Goal: Task Accomplishment & Management: Manage account settings

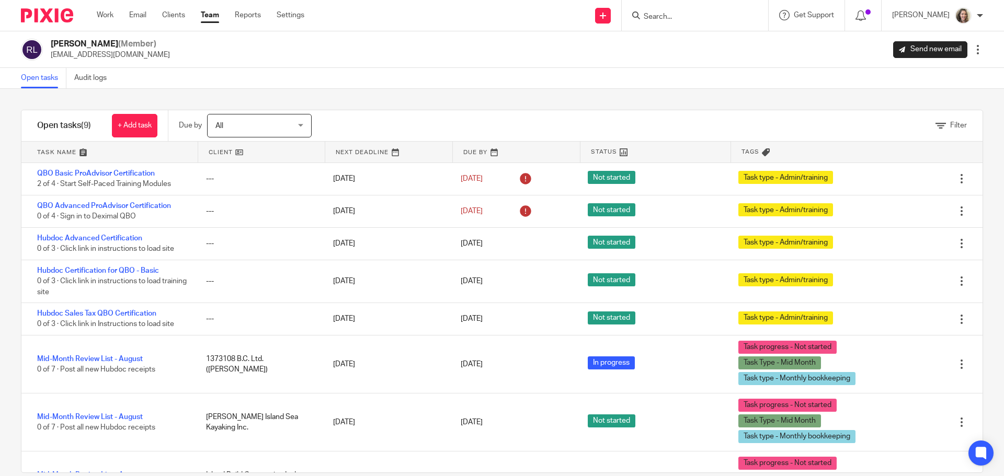
scroll to position [95, 0]
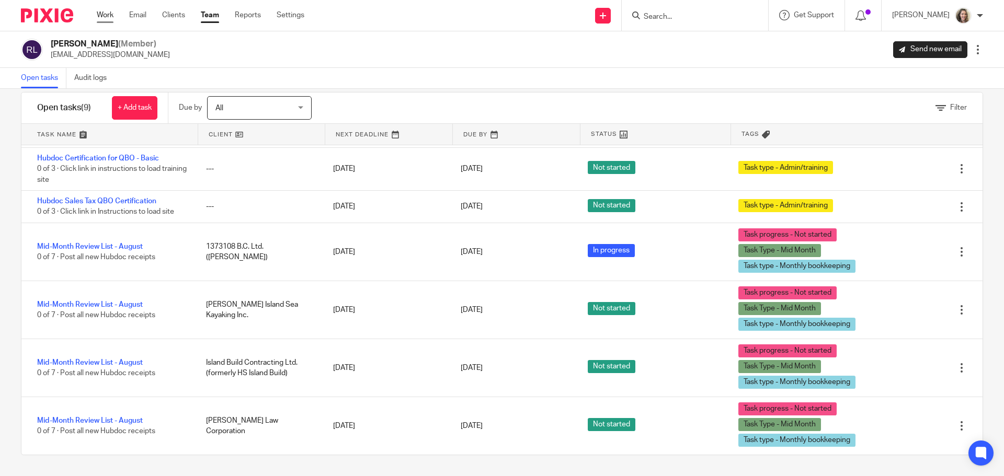
click at [102, 17] on link "Work" at bounding box center [105, 15] width 17 height 10
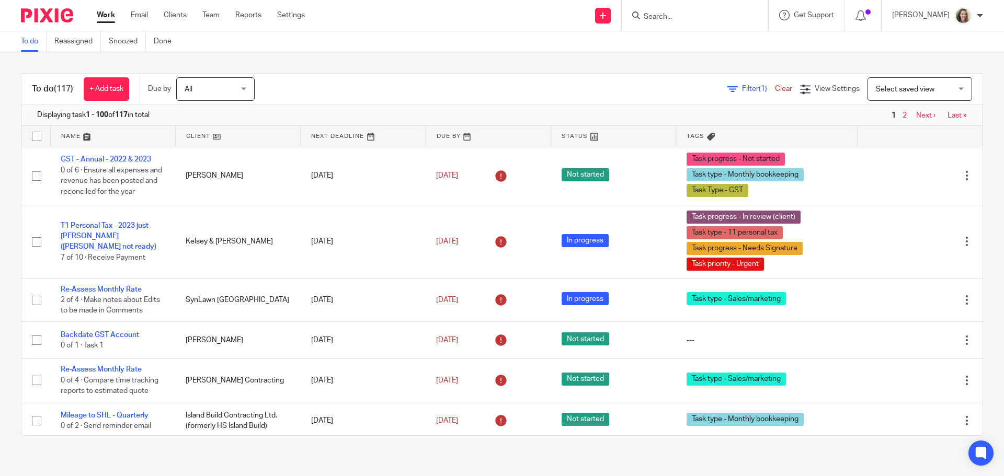
click at [906, 97] on span "Select saved view" at bounding box center [914, 89] width 76 height 22
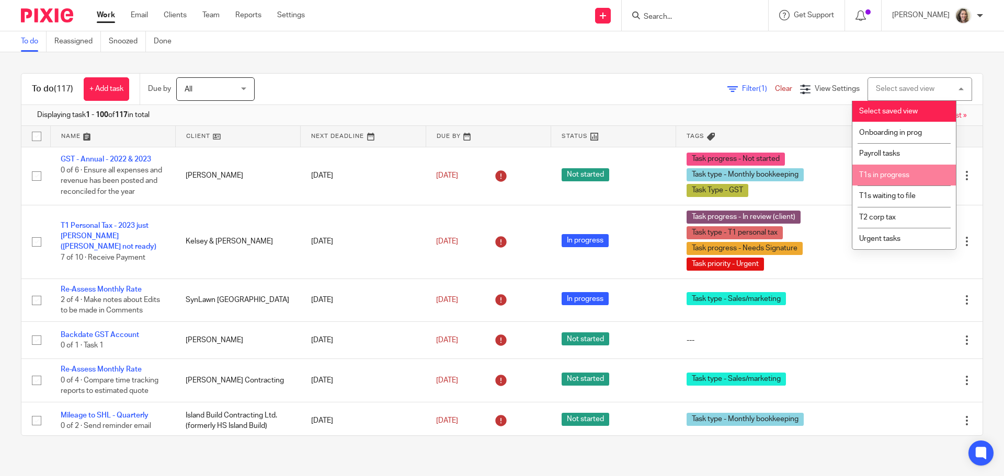
click at [925, 167] on li "T1s in progress" at bounding box center [904, 175] width 104 height 21
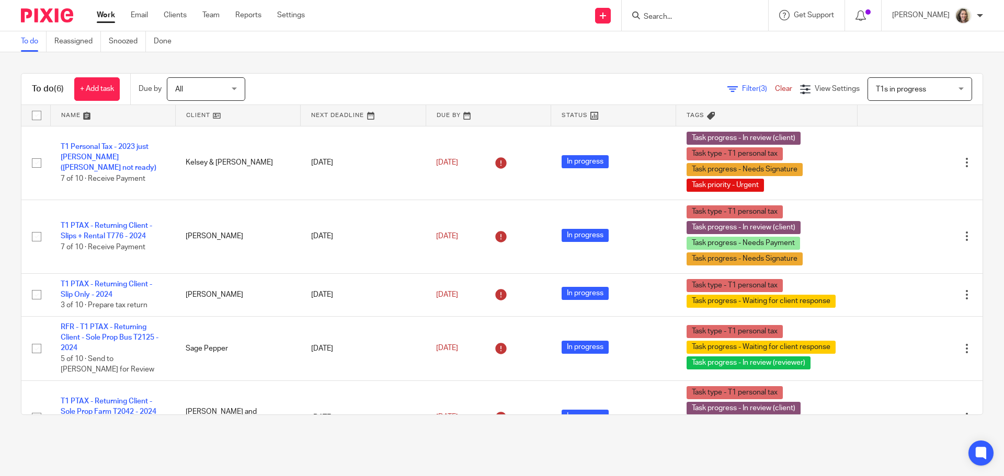
click at [775, 91] on link "Clear" at bounding box center [783, 88] width 17 height 7
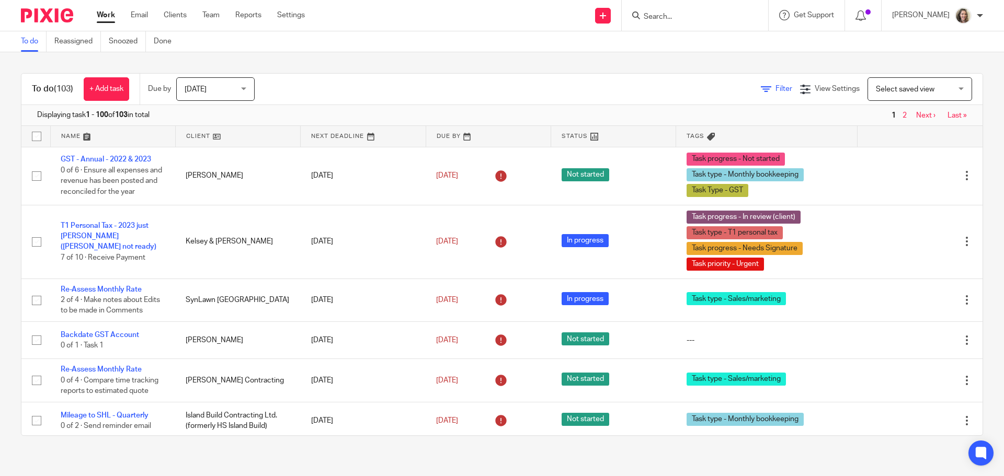
click at [761, 90] on icon at bounding box center [766, 89] width 10 height 10
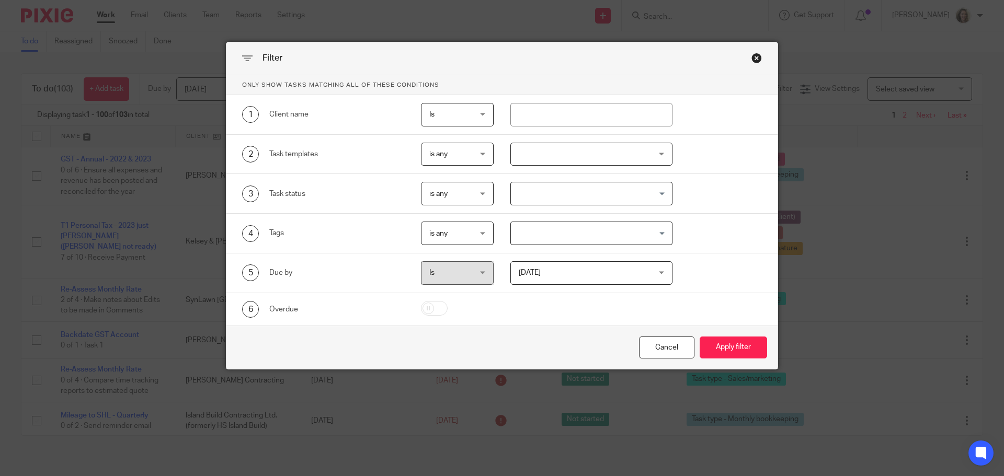
click at [544, 230] on input "Search for option" at bounding box center [589, 233] width 155 height 18
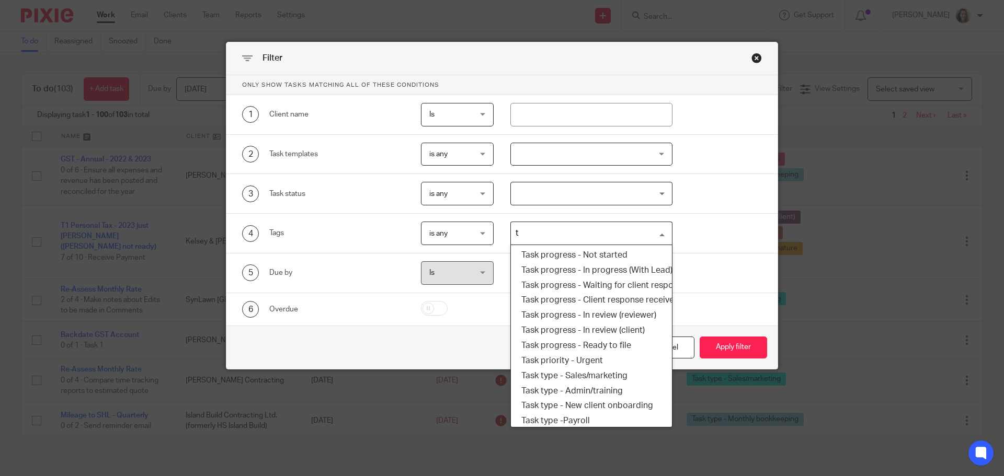
type input "t1"
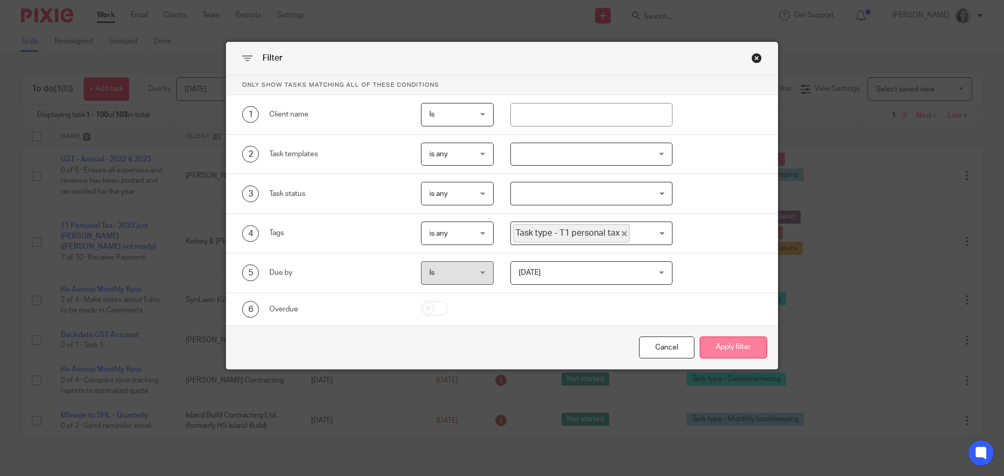
click at [748, 342] on button "Apply filter" at bounding box center [733, 348] width 67 height 22
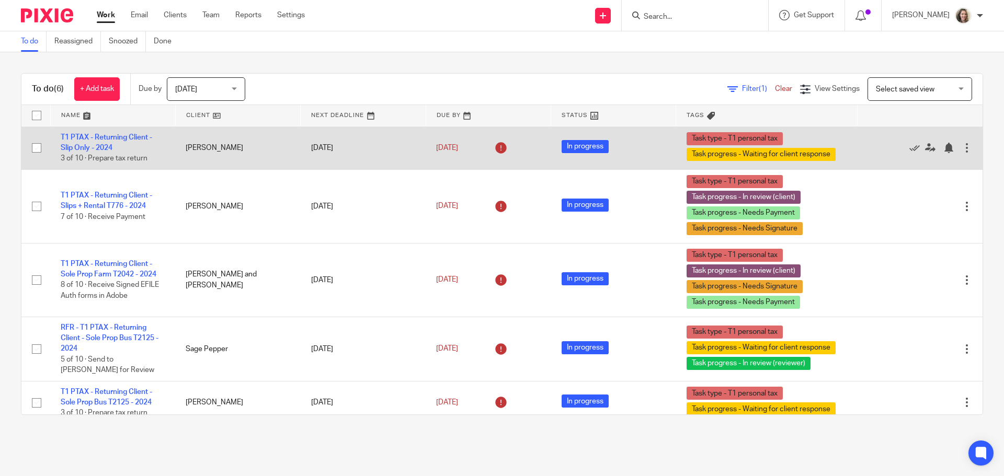
scroll to position [83, 0]
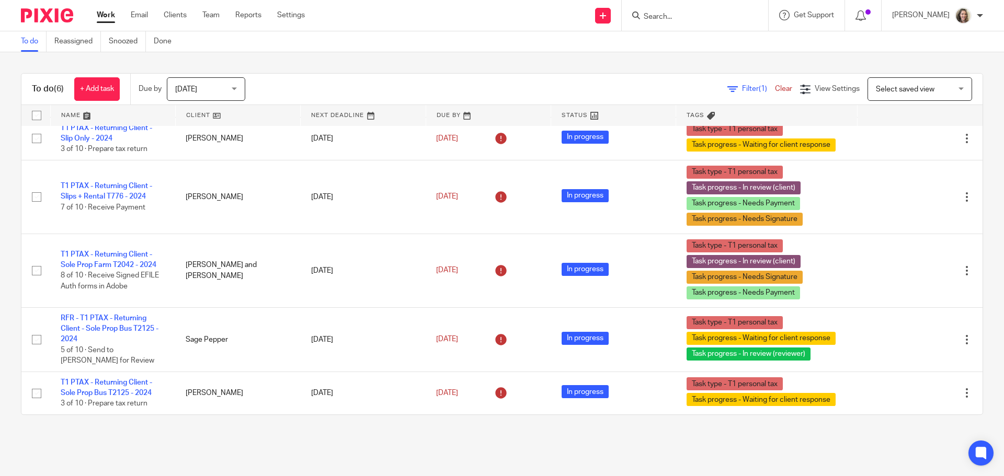
click at [669, 14] on input "Search" at bounding box center [690, 17] width 94 height 9
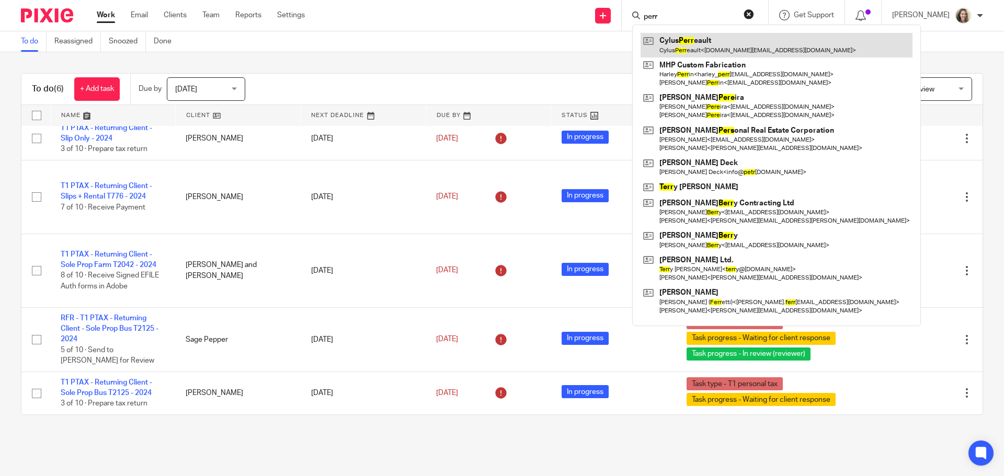
type input "perr"
click at [713, 55] on link at bounding box center [776, 45] width 272 height 24
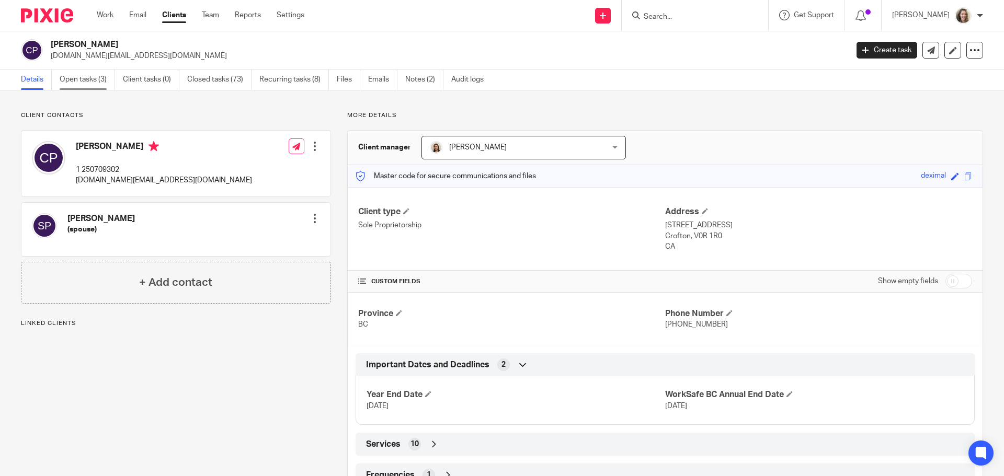
click at [76, 79] on link "Open tasks (3)" at bounding box center [87, 80] width 55 height 20
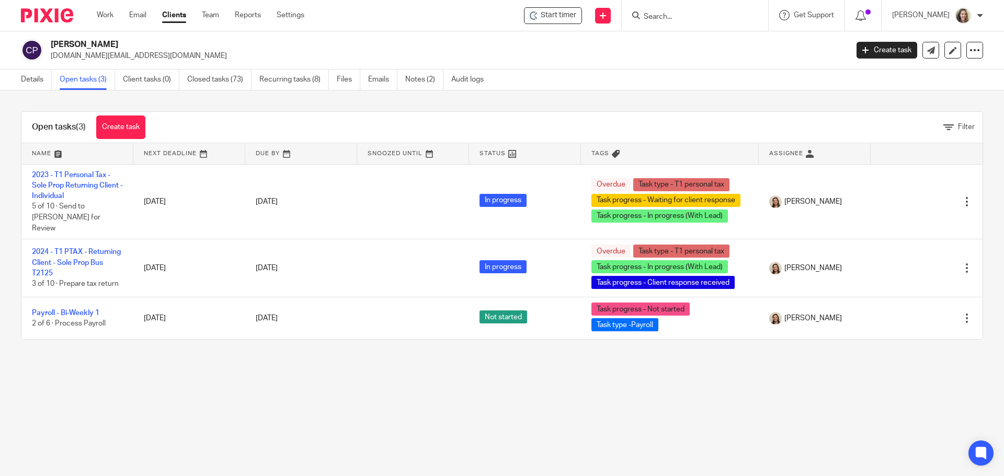
click at [884, 376] on main "[PERSON_NAME] [DOMAIN_NAME][EMAIL_ADDRESS][DOMAIN_NAME] Create task Export data…" at bounding box center [502, 238] width 1004 height 476
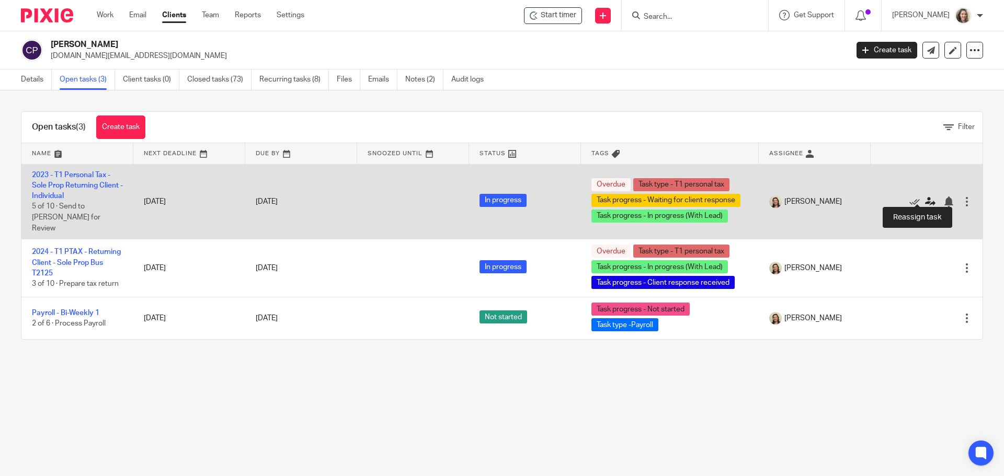
click at [925, 199] on icon at bounding box center [930, 202] width 10 height 10
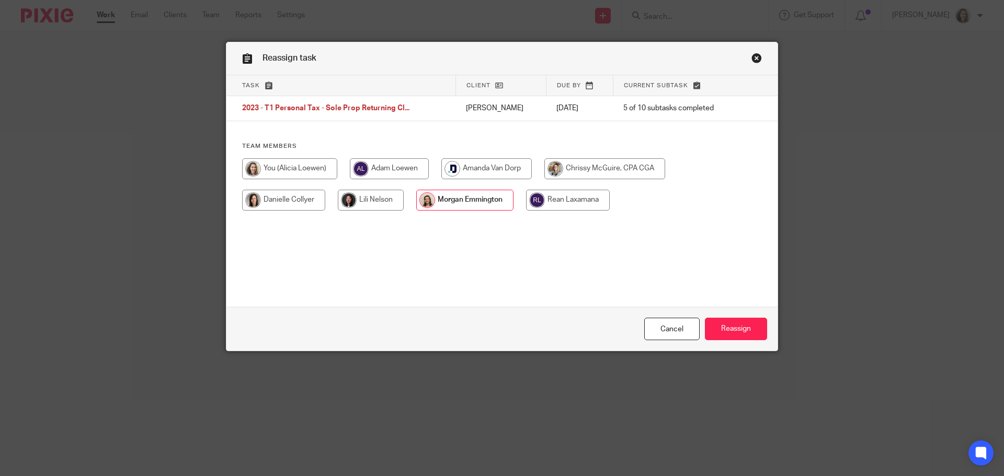
click at [308, 168] on input "radio" at bounding box center [289, 168] width 95 height 21
radio input "true"
click at [731, 327] on input "Reassign" at bounding box center [736, 329] width 62 height 22
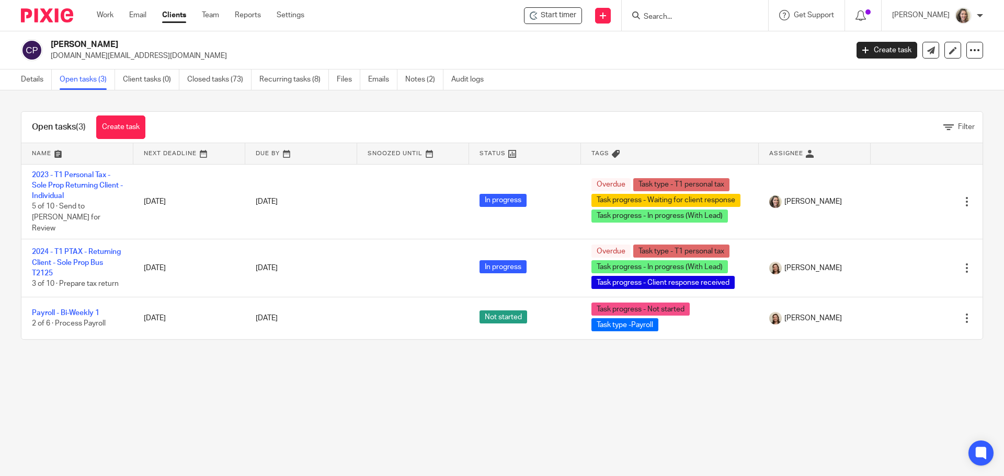
click at [681, 18] on input "Search" at bounding box center [690, 17] width 94 height 9
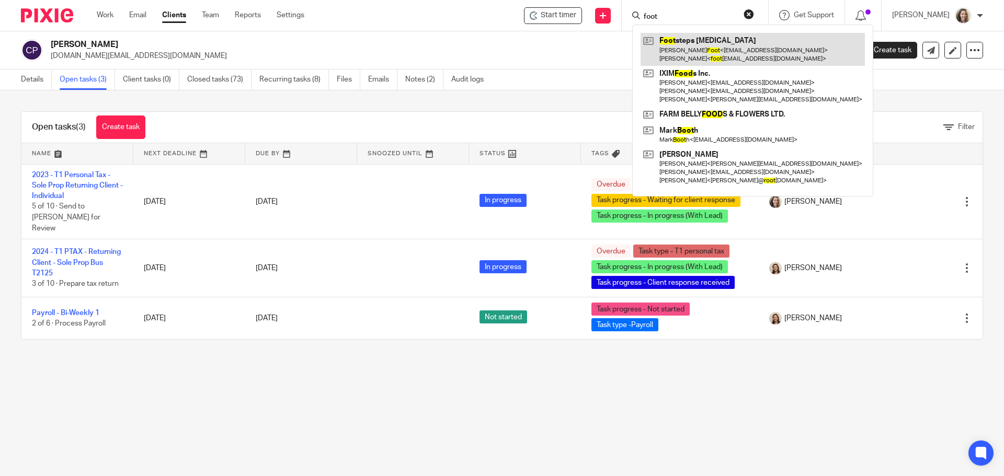
type input "foot"
click at [704, 44] on link at bounding box center [752, 49] width 224 height 32
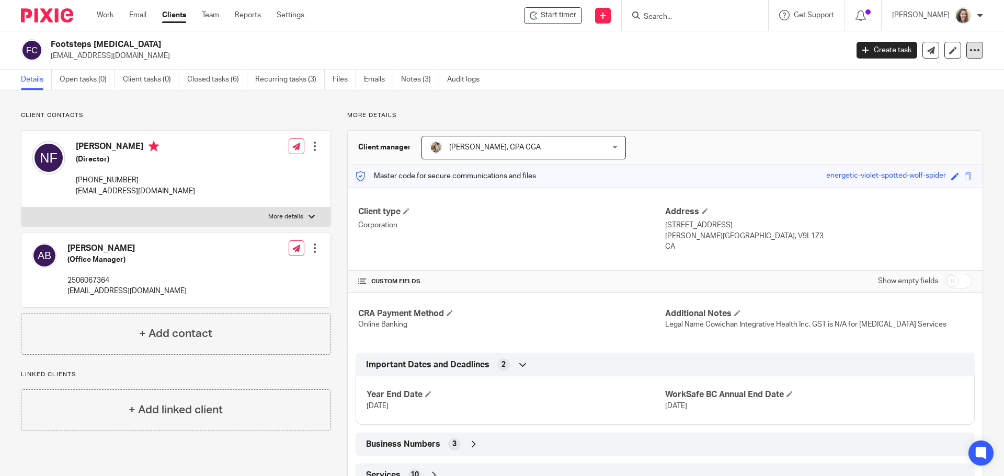
click at [970, 49] on icon at bounding box center [974, 50] width 10 height 10
click at [948, 107] on button "Archive client" at bounding box center [940, 107] width 58 height 14
click at [700, 17] on input "Search" at bounding box center [690, 17] width 94 height 9
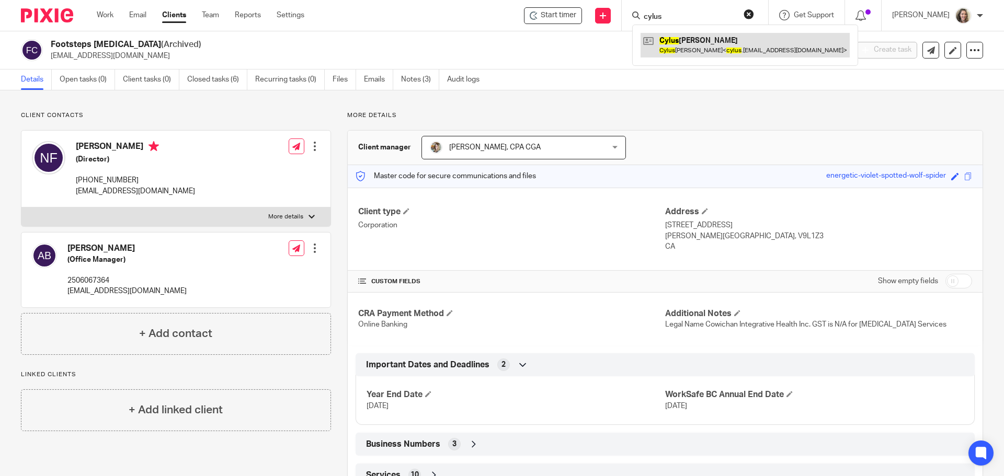
type input "cylus"
click at [706, 46] on link at bounding box center [744, 45] width 209 height 24
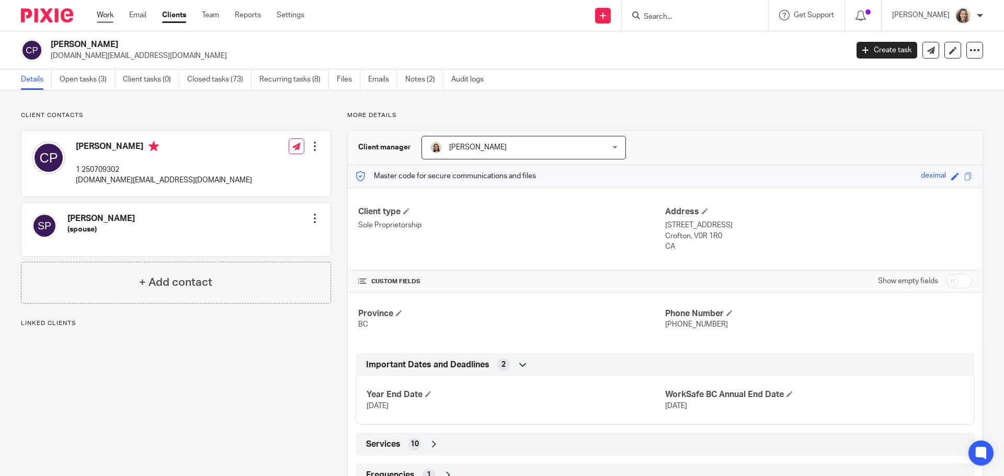
click at [106, 14] on link "Work" at bounding box center [105, 15] width 17 height 10
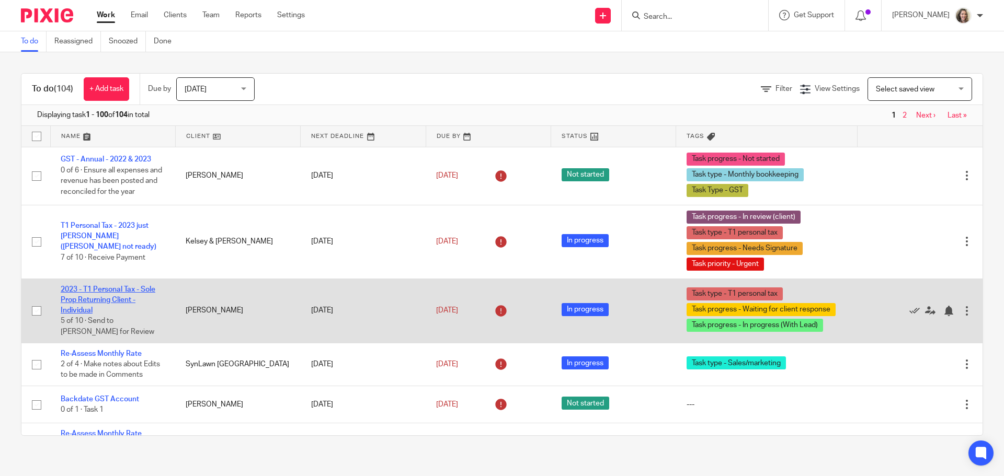
click at [99, 290] on link "2023 - T1 Personal Tax - Sole Prop Returning Client - Individual" at bounding box center [108, 300] width 95 height 29
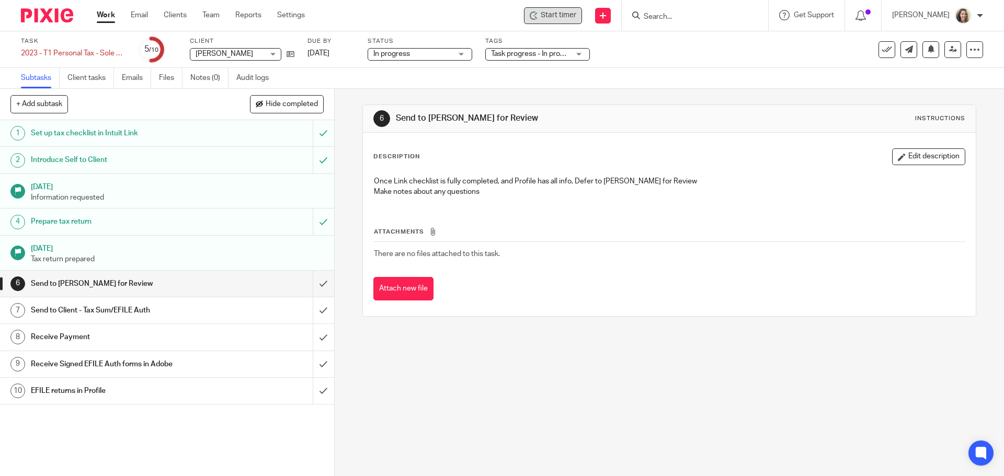
click at [573, 13] on span "Start timer" at bounding box center [559, 15] width 36 height 11
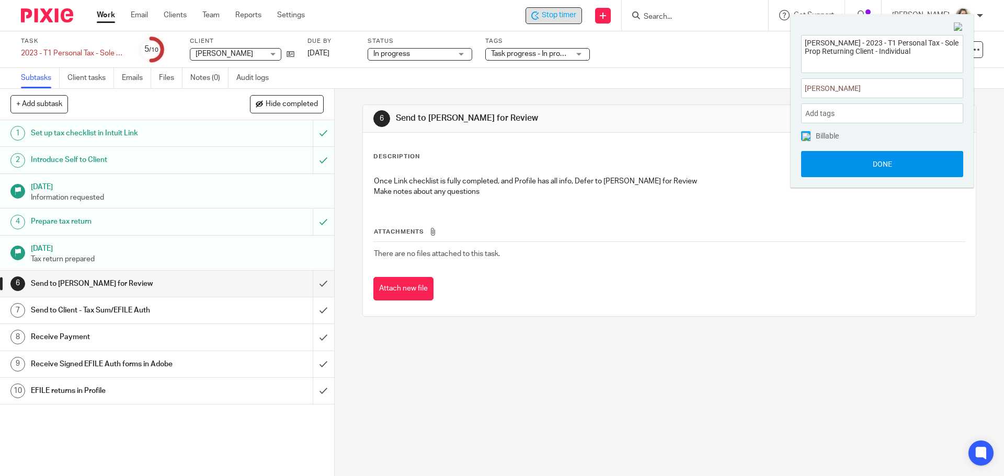
click at [883, 165] on button "Done" at bounding box center [882, 164] width 162 height 26
